Goal: Use online tool/utility: Utilize a website feature to perform a specific function

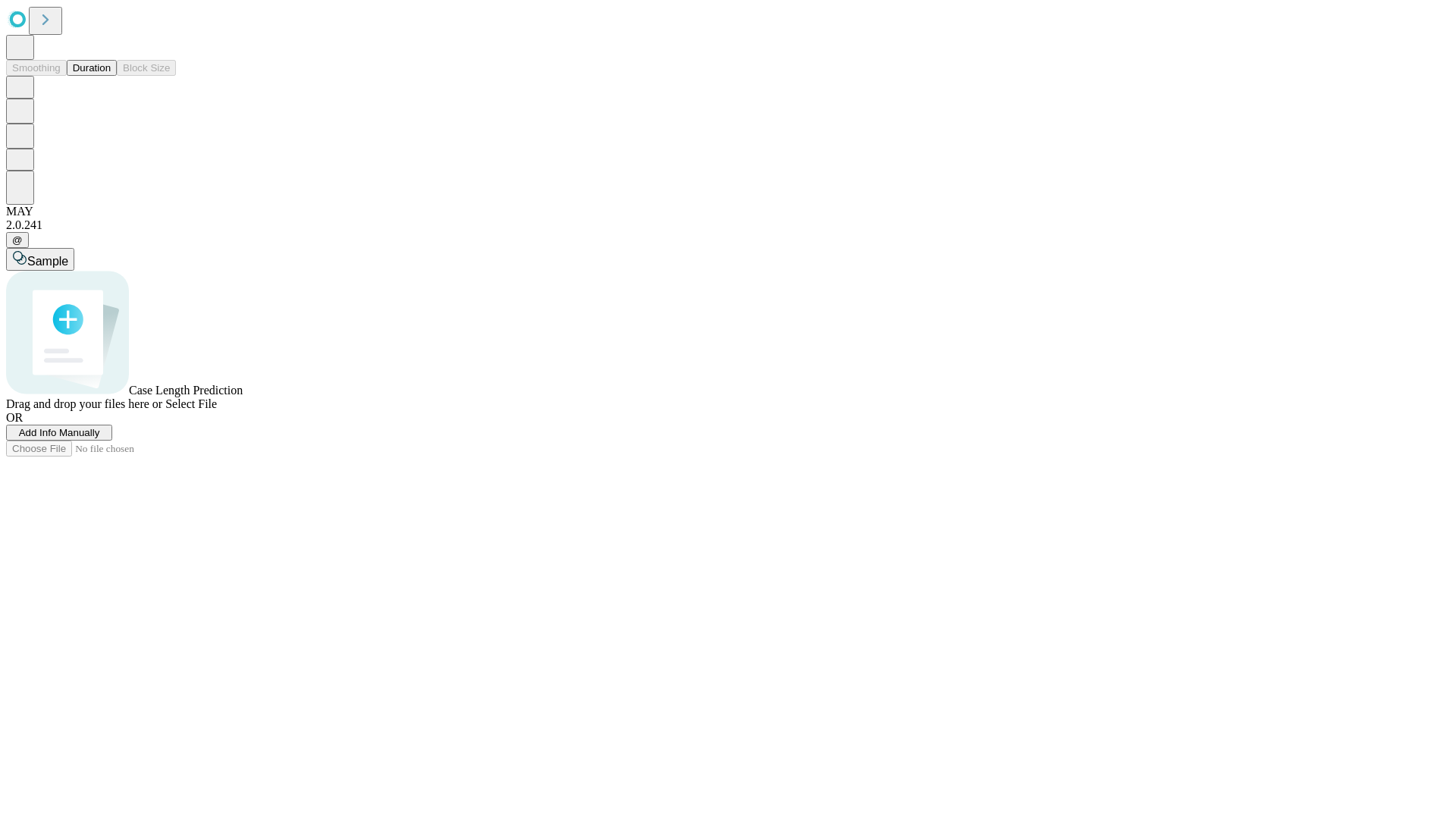
click at [111, 76] on button "Duration" at bounding box center [91, 68] width 50 height 16
click at [217, 410] on span "Select File" at bounding box center [191, 404] width 51 height 13
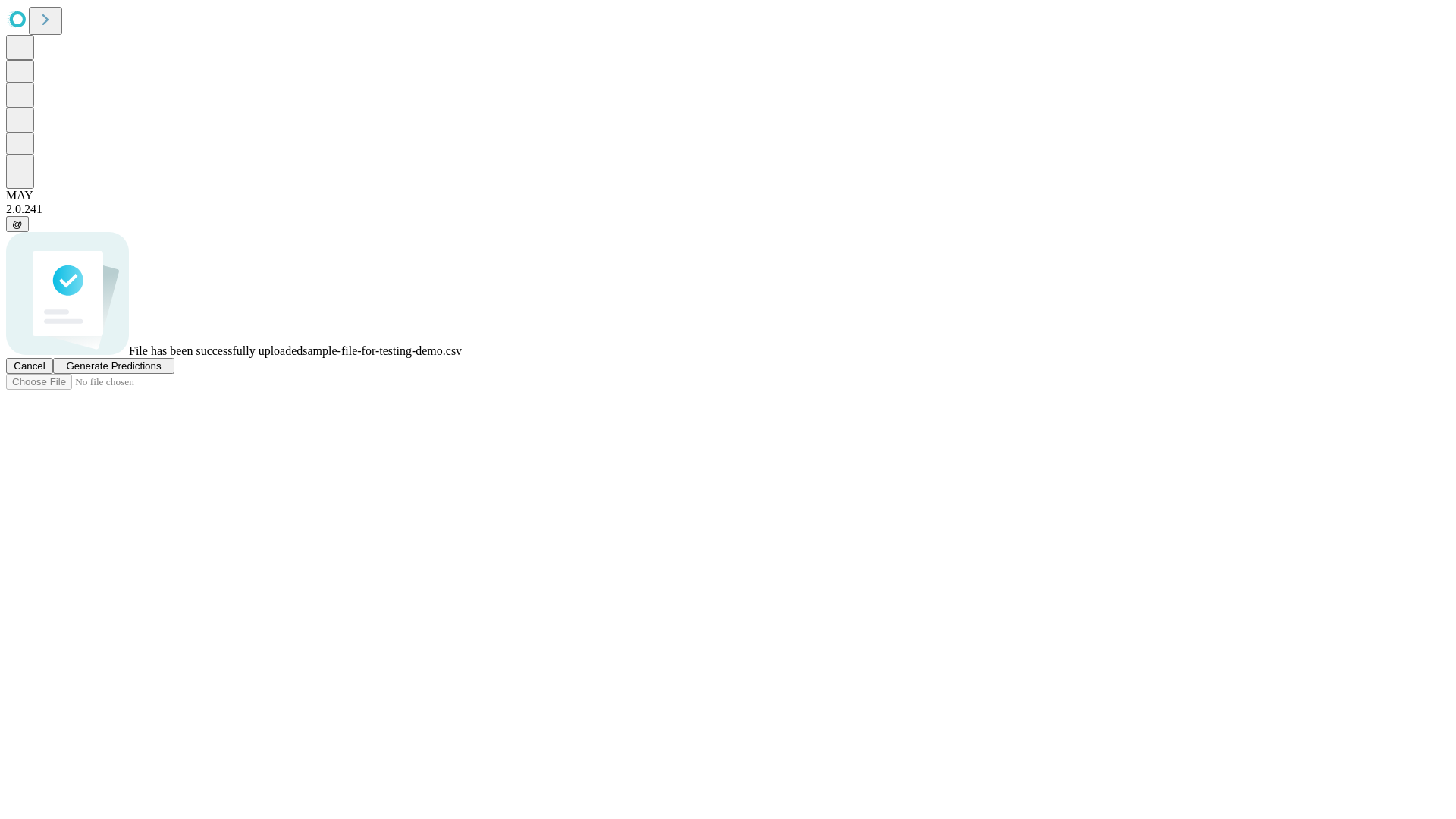
click at [160, 371] on span "Generate Predictions" at bounding box center [113, 366] width 94 height 11
